Goal: Transaction & Acquisition: Obtain resource

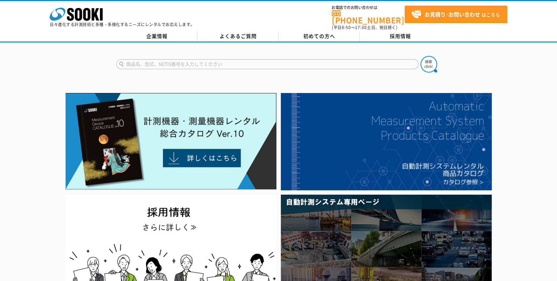
click at [185, 63] on input "text" at bounding box center [267, 64] width 302 height 10
type input "トラックスケール"
click at [431, 61] on img at bounding box center [429, 64] width 17 height 17
click at [433, 63] on img at bounding box center [429, 64] width 17 height 17
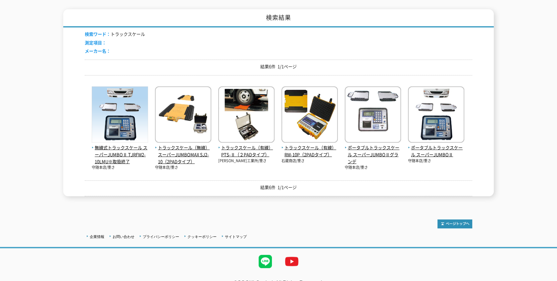
scroll to position [103, 0]
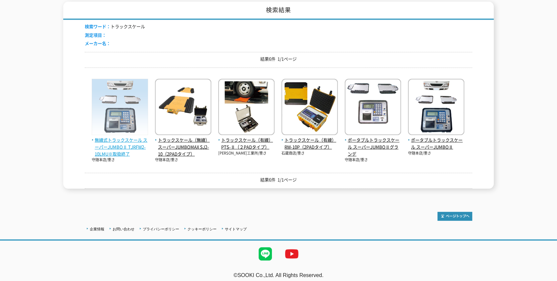
click at [128, 139] on span "無線式トラックスケール スーパーJUMBOⅡ TJRFW2-10LMU※取扱終了" at bounding box center [120, 147] width 56 height 21
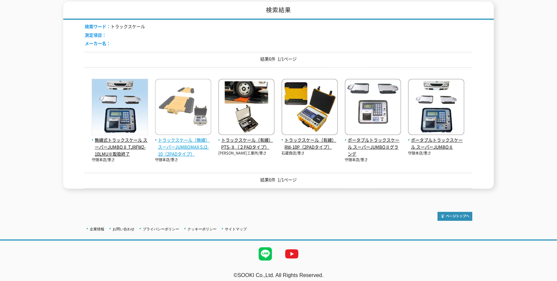
click at [184, 137] on span "トラックスケール（無線） スーパーJUMBOMAX SJ2-10（2PADタイプ）" at bounding box center [183, 147] width 56 height 21
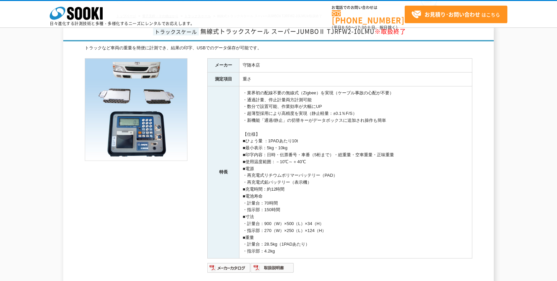
scroll to position [147, 0]
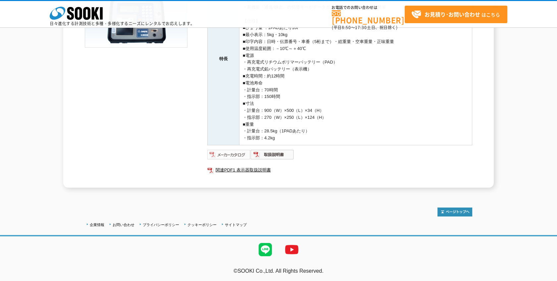
click at [233, 154] on img at bounding box center [228, 154] width 43 height 11
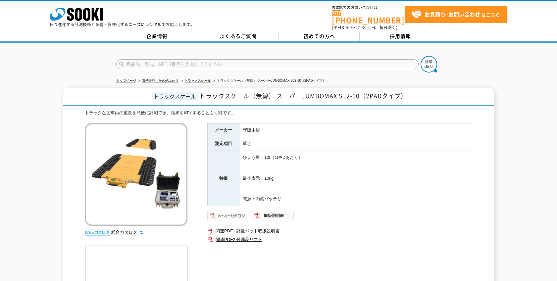
click at [231, 210] on img at bounding box center [228, 215] width 43 height 11
click at [229, 212] on img at bounding box center [228, 215] width 43 height 11
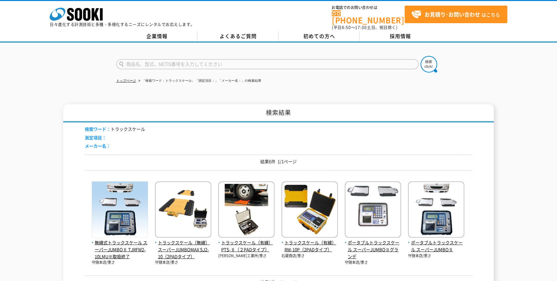
click at [167, 64] on input "text" at bounding box center [267, 64] width 302 height 10
type input "ノンストップロードメータ"
click at [421, 56] on button at bounding box center [429, 64] width 17 height 17
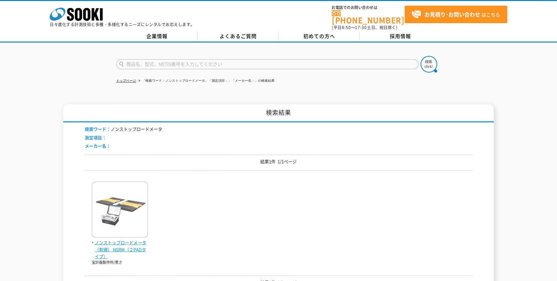
click at [114, 239] on span "ノンストップロードメータ（有線） NSRM（２PADタイプ）" at bounding box center [120, 249] width 56 height 21
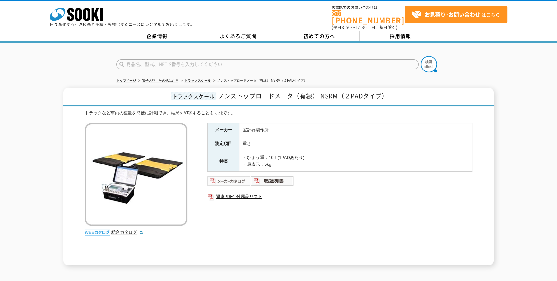
click at [231, 177] on img at bounding box center [228, 181] width 43 height 11
